Goal: Check status: Check status

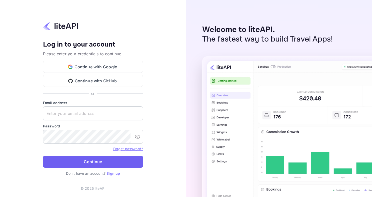
type input "[EMAIL_ADDRESS][DOMAIN_NAME]"
click at [85, 161] on button "Continue" at bounding box center [93, 162] width 100 height 12
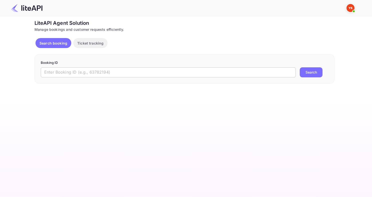
click at [116, 69] on input "text" at bounding box center [168, 72] width 255 height 10
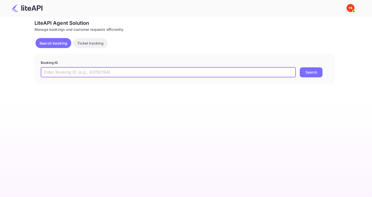
paste input "8865917"
type input "8865917"
click at [300, 67] on button "Search" at bounding box center [311, 72] width 23 height 10
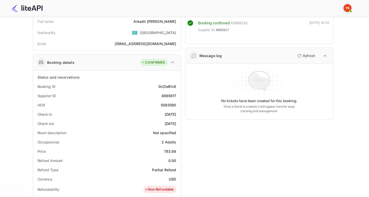
scroll to position [25, 0]
